Goal: Transaction & Acquisition: Purchase product/service

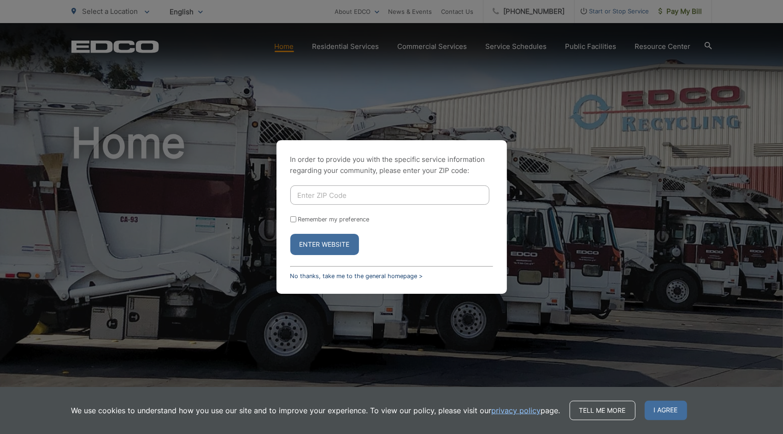
click at [386, 277] on link "No thanks, take me to the general homepage >" at bounding box center [356, 275] width 133 height 7
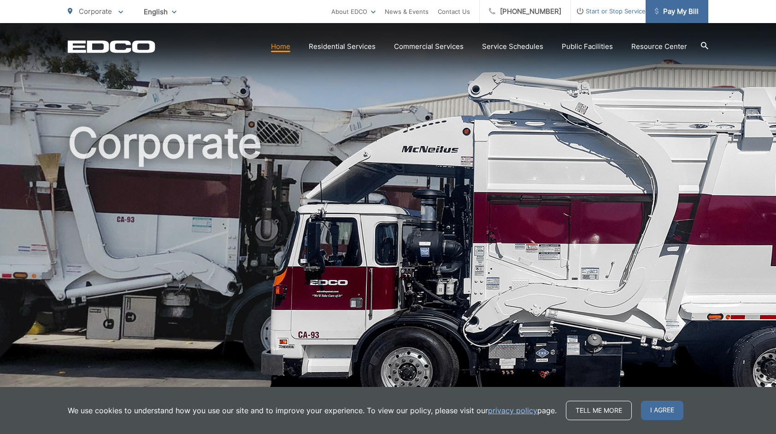
click at [668, 9] on span "Pay My Bill" at bounding box center [677, 11] width 44 height 11
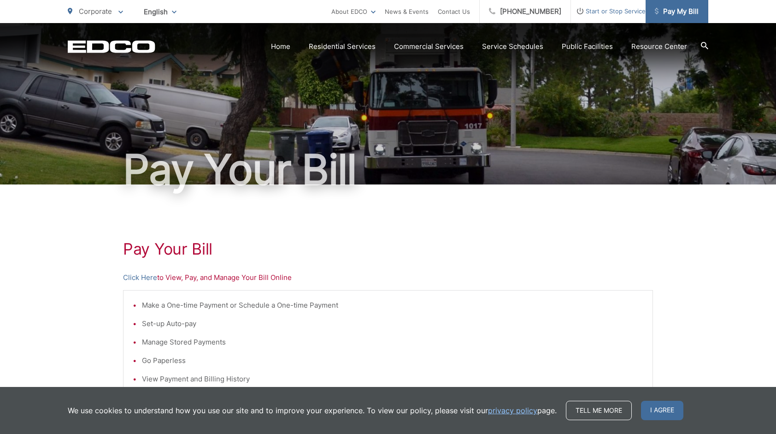
click at [676, 7] on span "Pay My Bill" at bounding box center [677, 11] width 44 height 11
click at [676, 12] on span "Pay My Bill" at bounding box center [677, 11] width 44 height 11
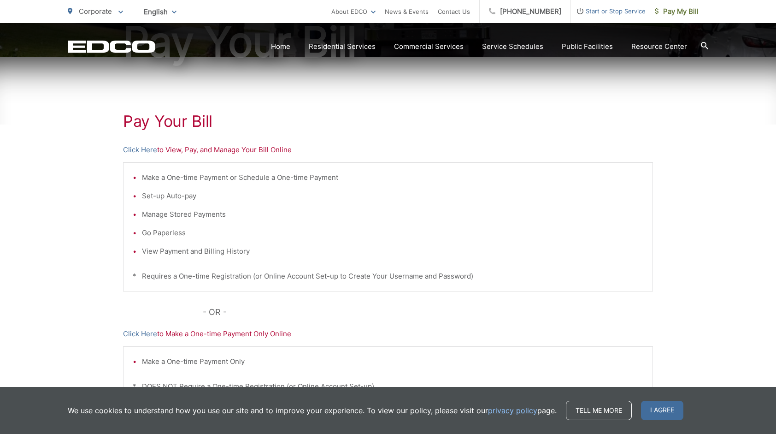
scroll to position [129, 0]
click at [144, 148] on link "Click Here" at bounding box center [140, 148] width 34 height 11
